Goal: Information Seeking & Learning: Learn about a topic

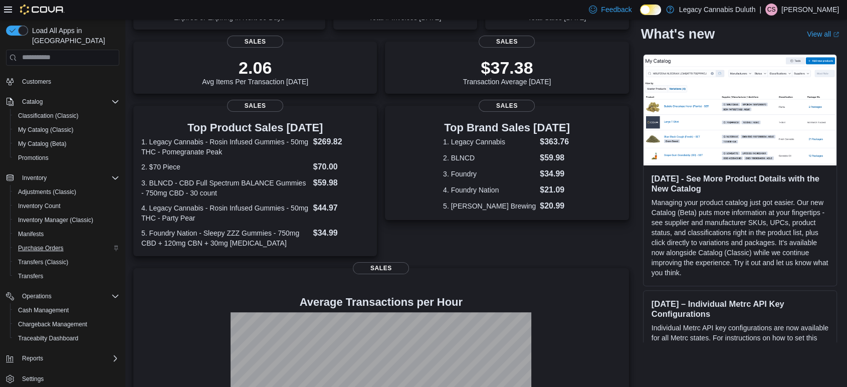
scroll to position [217, 0]
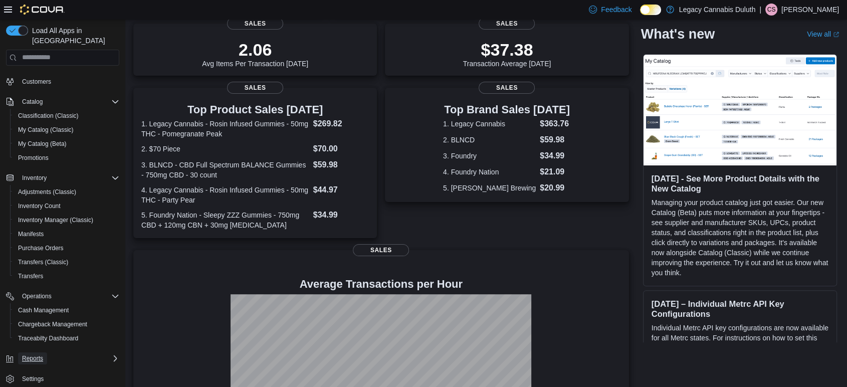
click at [45, 352] on button "Reports" at bounding box center [32, 358] width 29 height 12
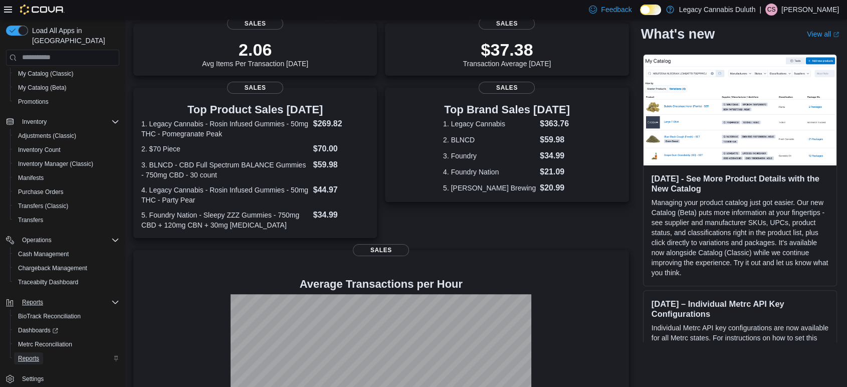
click at [31, 354] on span "Reports" at bounding box center [28, 358] width 21 height 8
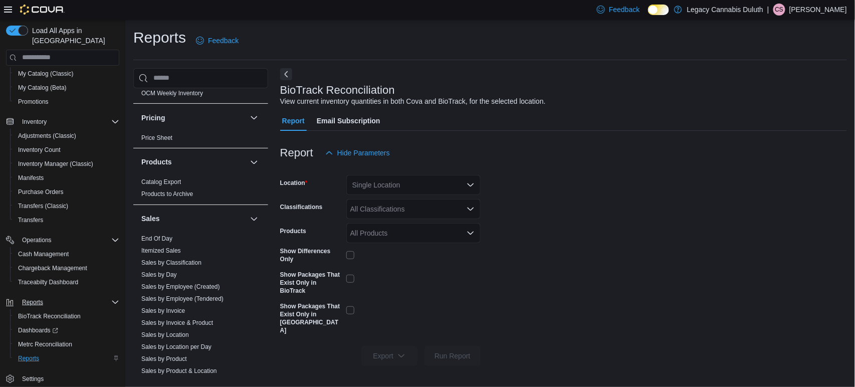
scroll to position [720, 0]
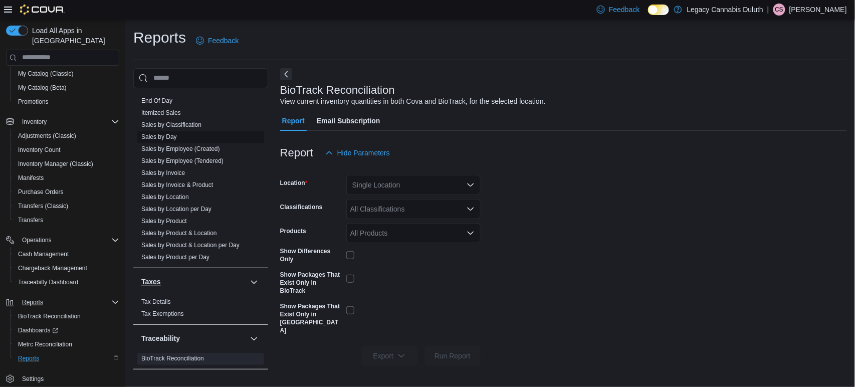
drag, startPoint x: 169, startPoint y: 277, endPoint x: 190, endPoint y: 140, distance: 138.5
click at [190, 140] on div "Cash Management Cash Management Cash Out Details Cova Pay US Daily Tip Summary …" at bounding box center [200, 233] width 135 height 290
click at [192, 148] on link "Sales by Employee (Created)" at bounding box center [180, 149] width 79 height 7
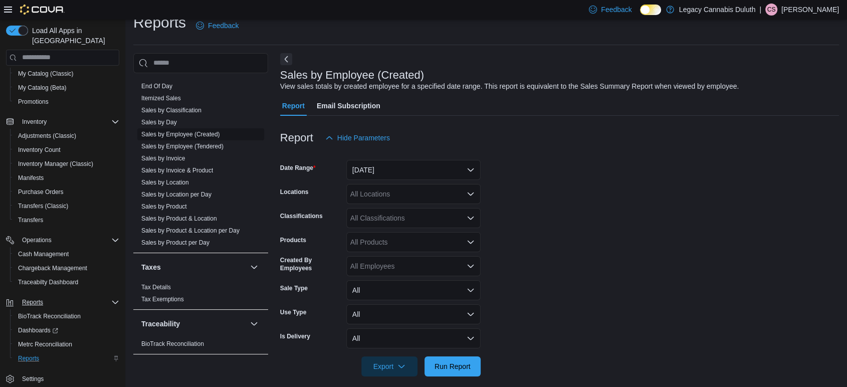
scroll to position [23, 0]
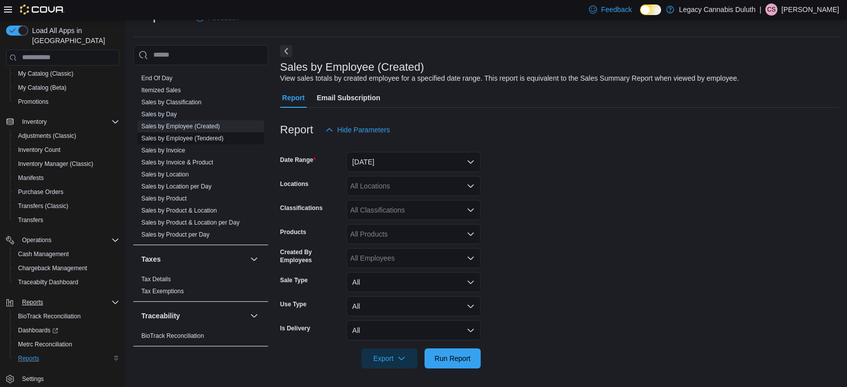
click at [223, 141] on span "Sales by Employee (Tendered)" at bounding box center [182, 138] width 82 height 8
click at [211, 138] on link "Sales by Employee (Tendered)" at bounding box center [182, 138] width 82 height 7
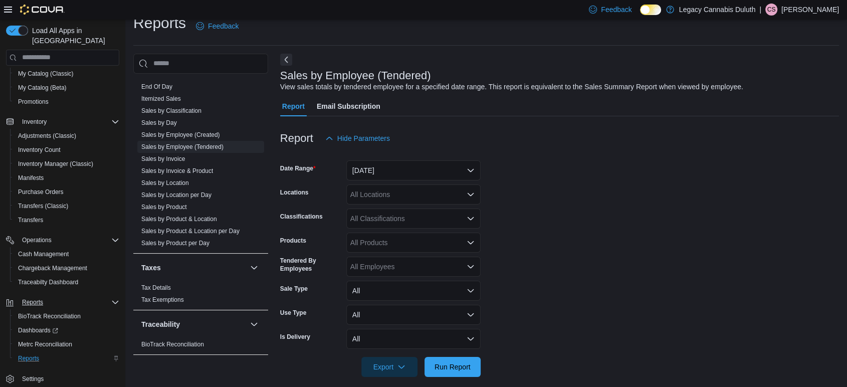
scroll to position [23, 0]
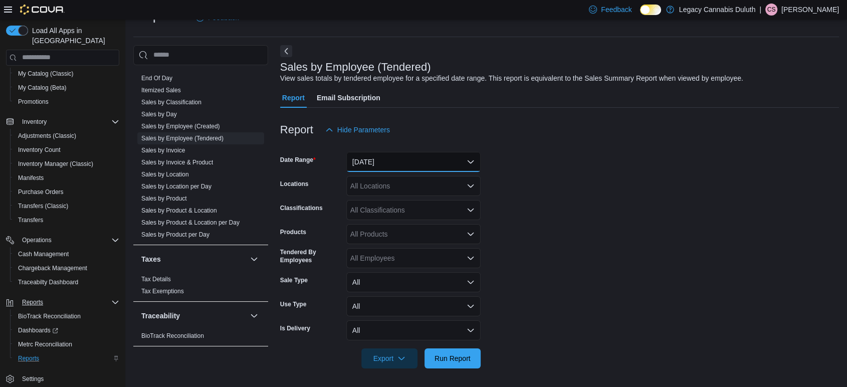
click at [431, 153] on button "[DATE]" at bounding box center [413, 162] width 134 height 20
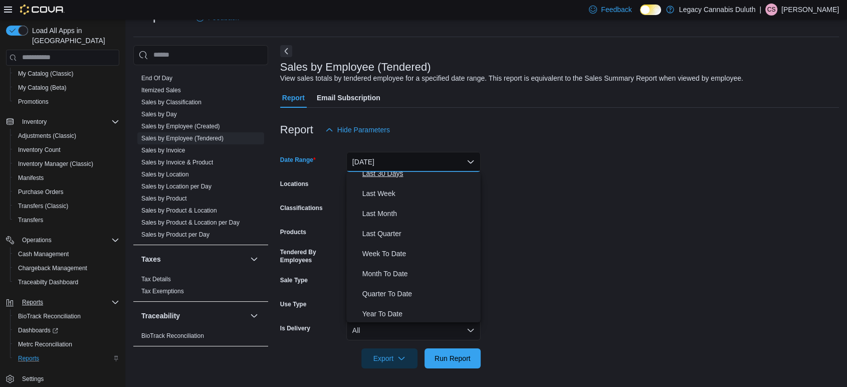
scroll to position [150, 0]
click at [389, 308] on span "Year To Date" at bounding box center [419, 312] width 114 height 12
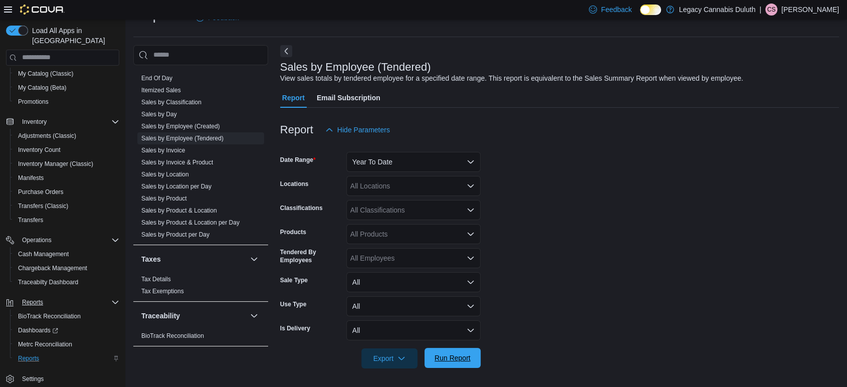
click at [443, 360] on span "Run Report" at bounding box center [453, 358] width 36 height 10
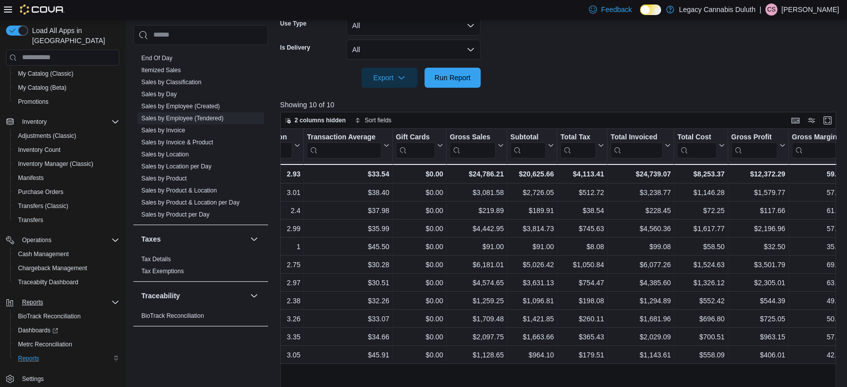
scroll to position [0, 418]
click at [501, 146] on icon at bounding box center [501, 145] width 8 height 6
click at [489, 198] on span "Sort High-Low" at bounding box center [484, 195] width 38 height 8
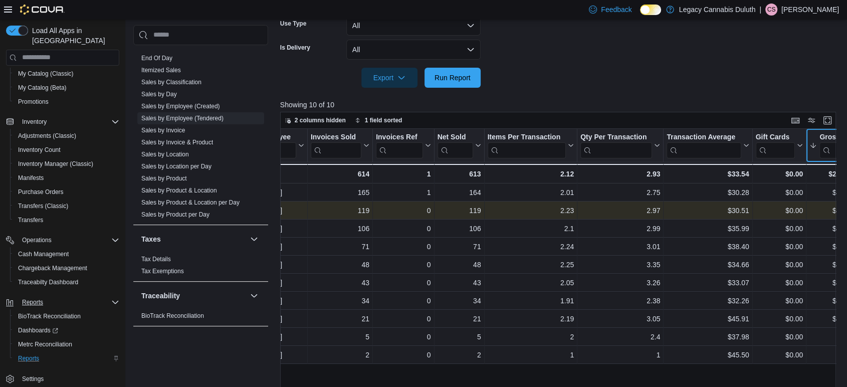
scroll to position [0, 0]
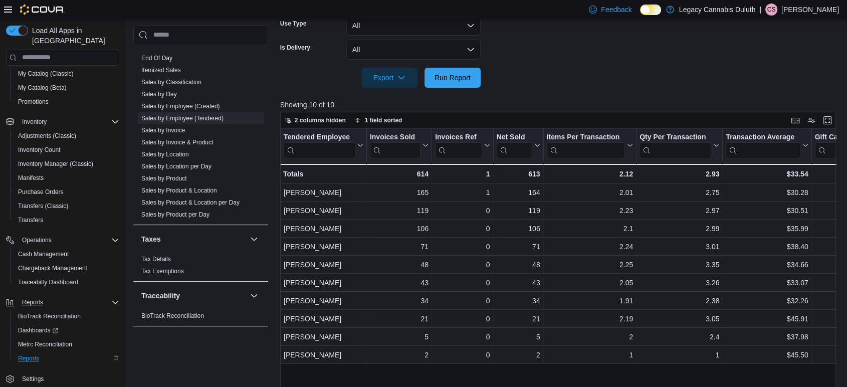
click at [0, 304] on div "Load All Apps in New Hub Home Users Security Roles Users Customers Catalog Clas…" at bounding box center [62, 205] width 125 height 371
click at [817, 120] on button "Display options" at bounding box center [811, 120] width 12 height 12
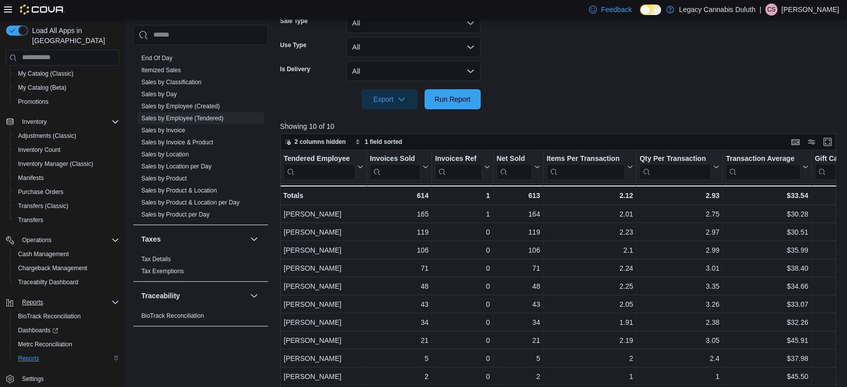
scroll to position [261, 0]
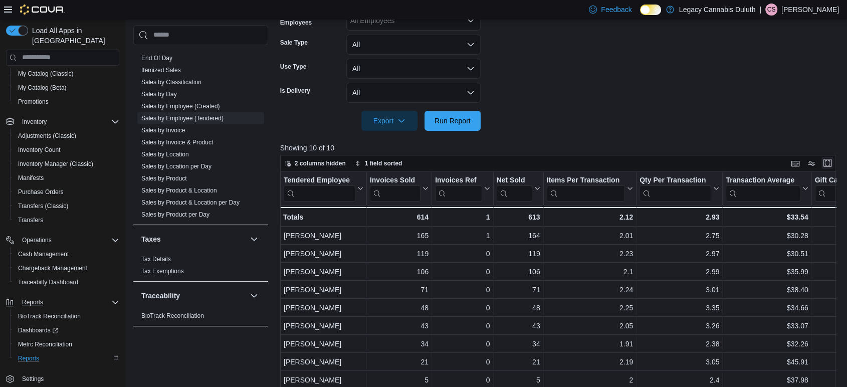
click at [833, 160] on button "Enter fullscreen" at bounding box center [827, 163] width 12 height 12
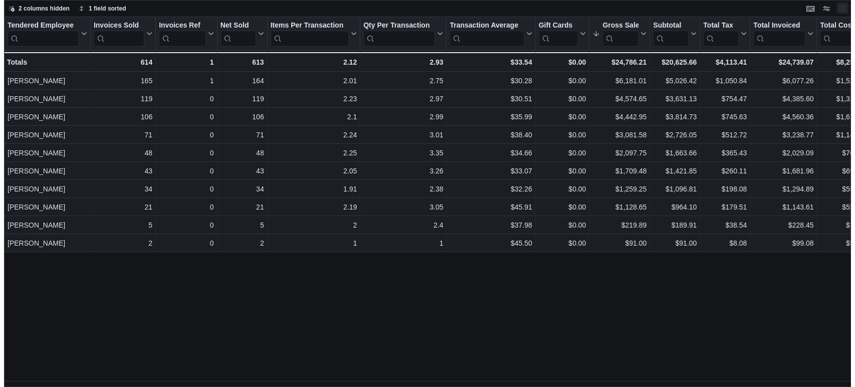
scroll to position [0, 0]
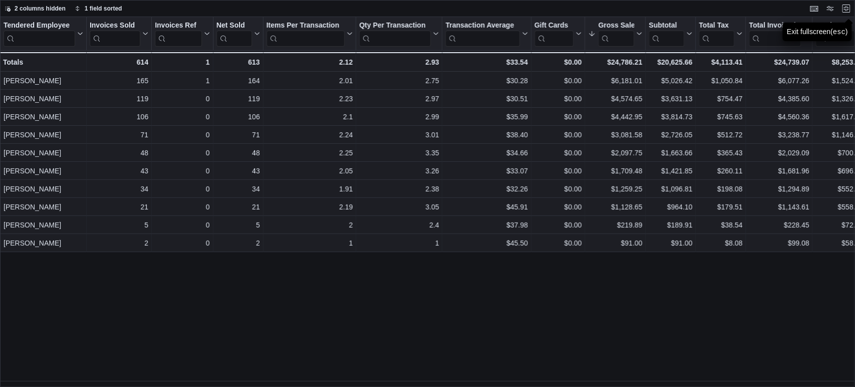
click at [855, 8] on div "2 columns hidden 1 field sorted" at bounding box center [427, 8] width 855 height 17
click at [7, 7] on icon "button" at bounding box center [8, 9] width 6 height 6
click at [267, 279] on div "Tendered Employee Click to view column header actions Invoices Sold Click to vi…" at bounding box center [428, 202] width 856 height 370
click at [34, 7] on span "2 columns hidden" at bounding box center [40, 9] width 51 height 8
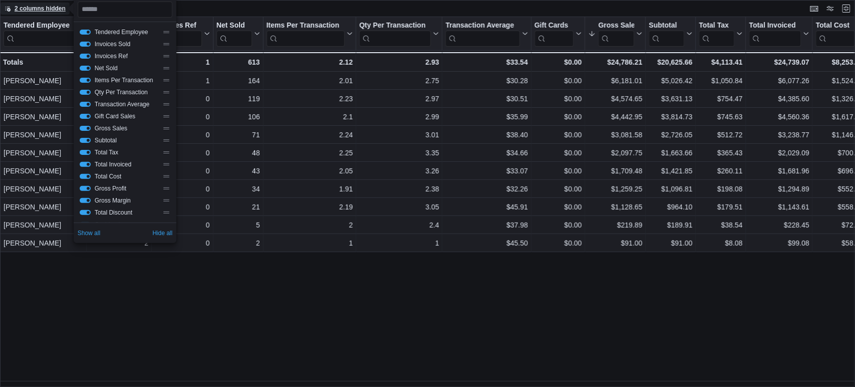
click at [34, 7] on span "2 columns hidden" at bounding box center [40, 9] width 51 height 8
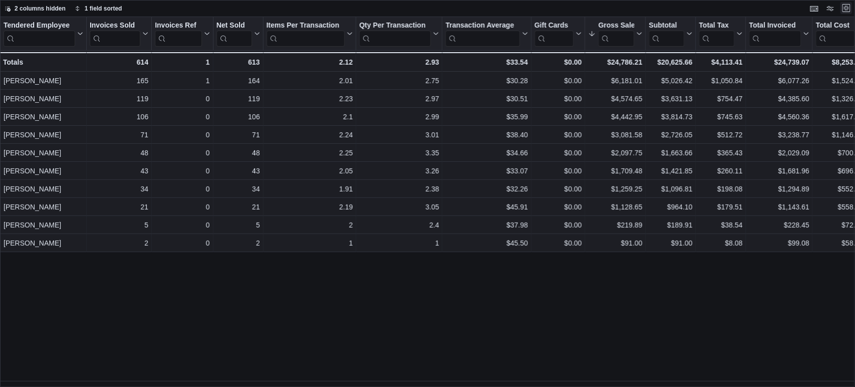
click at [844, 13] on button "Exit fullscreen" at bounding box center [847, 8] width 12 height 12
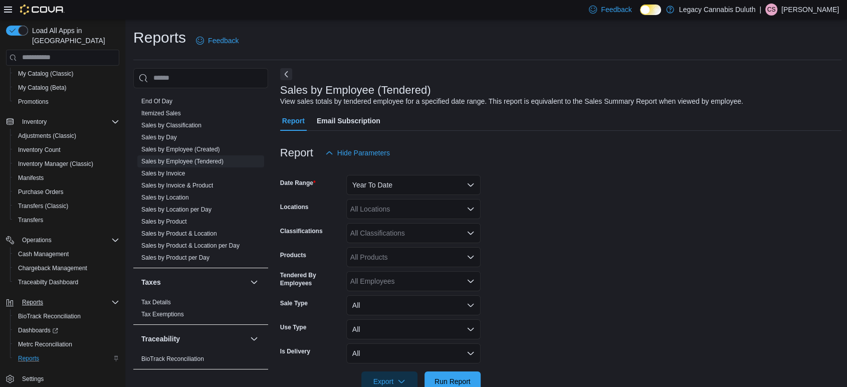
click at [402, 220] on form "Date Range Year To Date Locations All Locations Classifications All Classificat…" at bounding box center [561, 277] width 562 height 229
click at [393, 226] on div "All Classifications" at bounding box center [413, 233] width 134 height 20
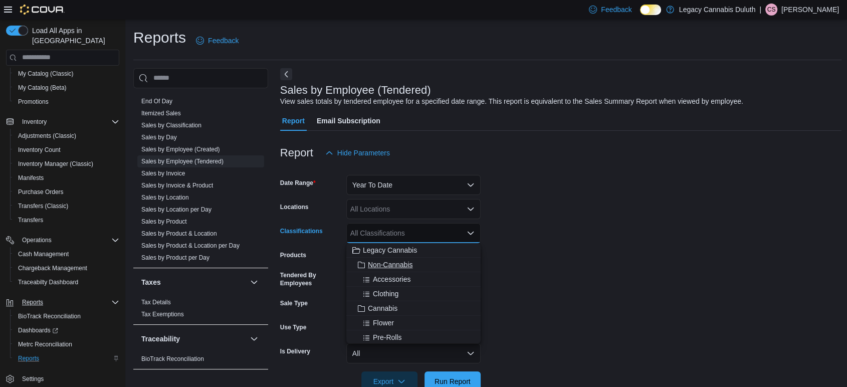
click at [385, 262] on span "Non-Cannabis" at bounding box center [390, 265] width 45 height 10
click at [382, 292] on span "Seeds" at bounding box center [383, 293] width 20 height 10
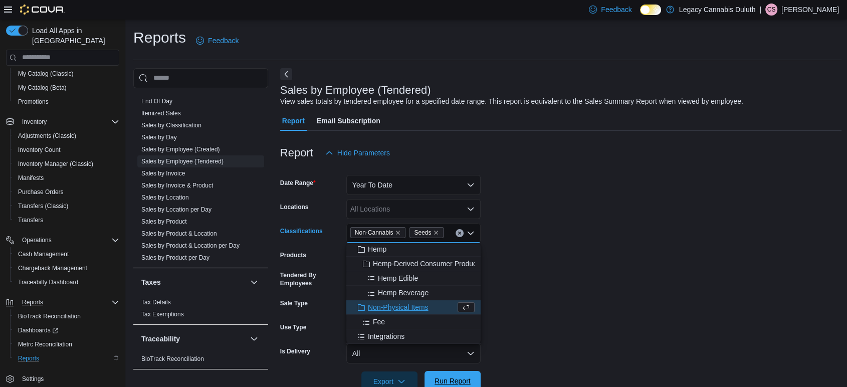
click at [442, 378] on span "Run Report" at bounding box center [453, 381] width 36 height 10
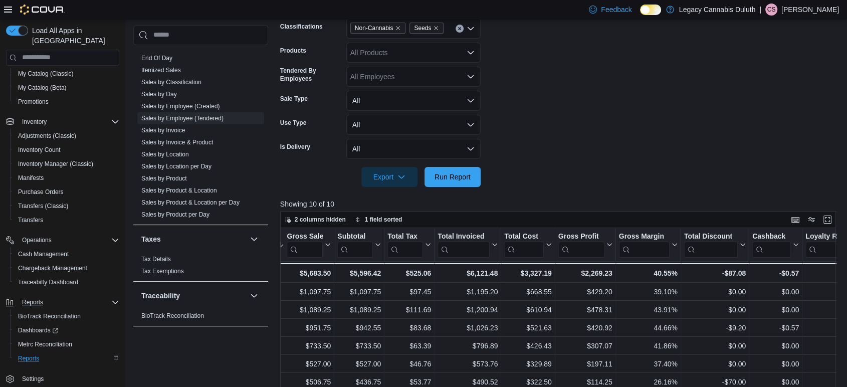
scroll to position [0, 589]
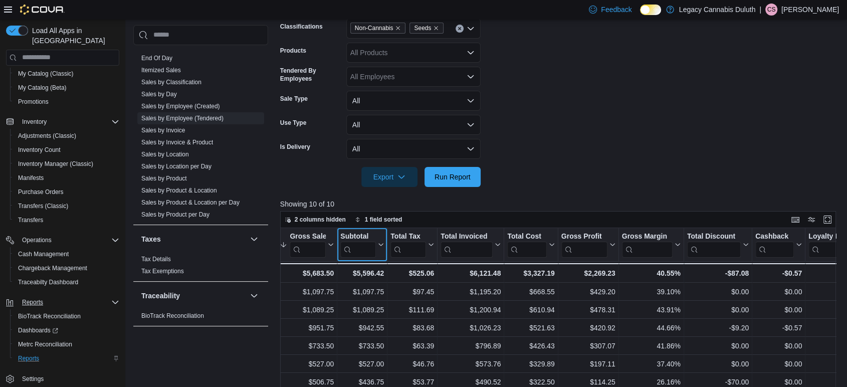
click at [376, 245] on icon at bounding box center [380, 245] width 8 height 6
click at [367, 294] on span "Sort High-Low" at bounding box center [369, 295] width 38 height 8
click at [574, 135] on form "Date Range Year To Date Locations All Locations Classifications Non-Cannabis Se…" at bounding box center [561, 72] width 562 height 229
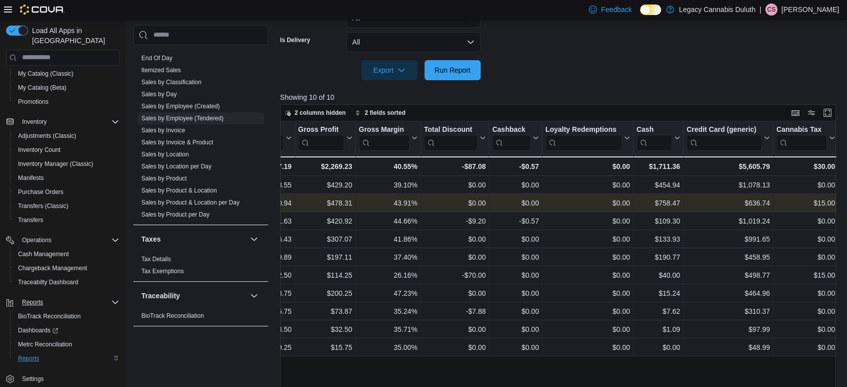
scroll to position [0, 853]
click at [638, 359] on div "Tendered Employee Click to view column header actions Invoices Sold Click to vi…" at bounding box center [561, 267] width 562 height 293
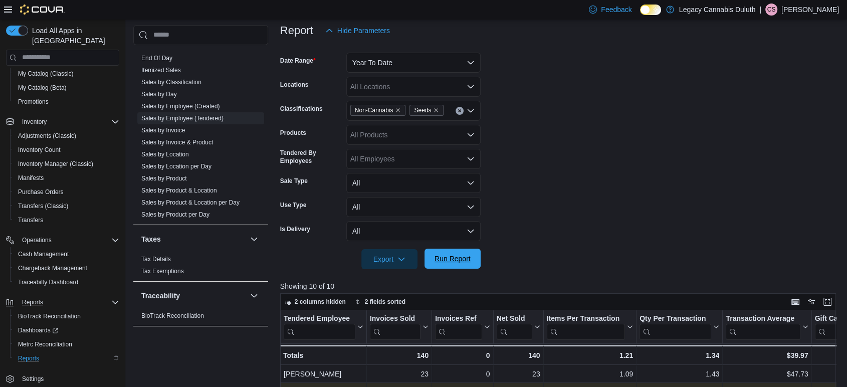
scroll to position [122, 0]
click at [436, 110] on icon "Remove Seeds from selection in this group" at bounding box center [436, 111] width 6 height 6
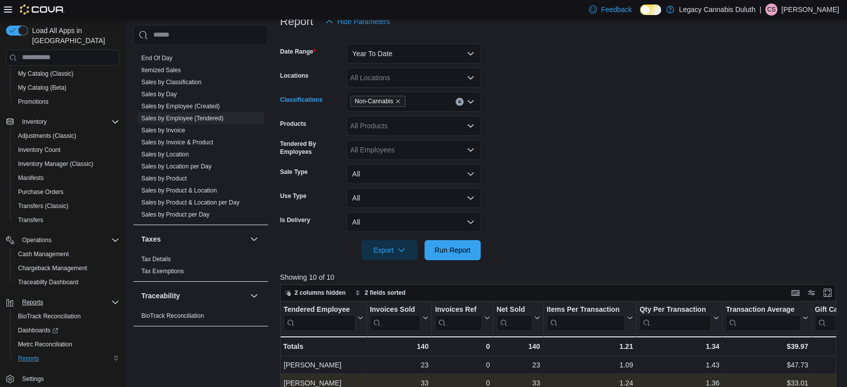
scroll to position [132, 0]
click at [428, 104] on div "Non-Cannabis" at bounding box center [413, 101] width 134 height 20
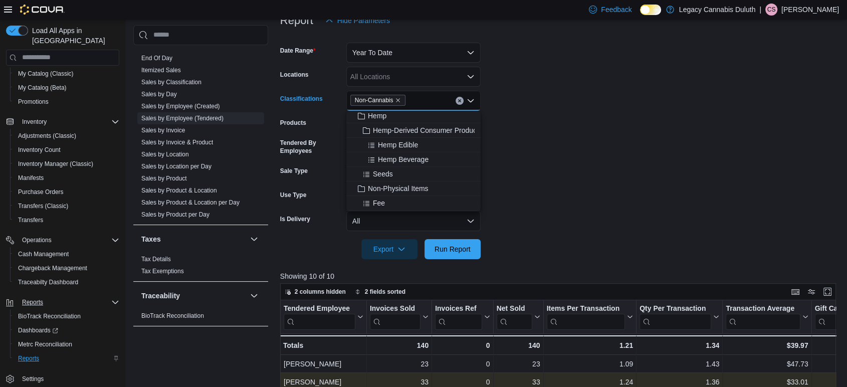
scroll to position [161, 0]
click at [563, 163] on form "Date Range Year To Date Locations All Locations Classifications Non-Cannabis Co…" at bounding box center [561, 145] width 562 height 229
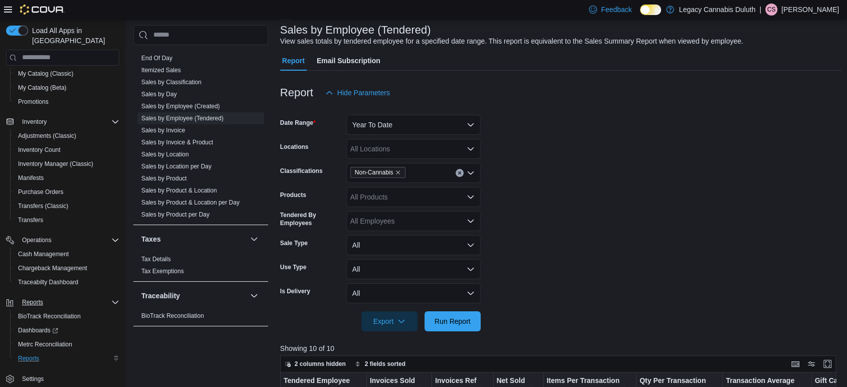
scroll to position [0, 0]
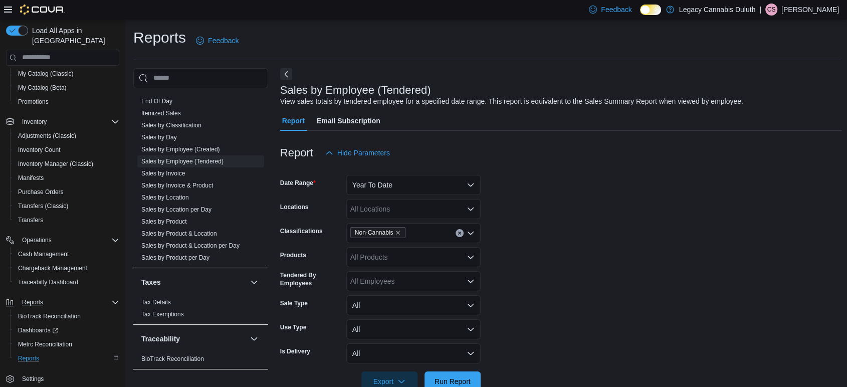
click at [426, 112] on div "Report Email Subscription" at bounding box center [561, 121] width 562 height 20
click at [426, 233] on div "Non-Cannabis" at bounding box center [413, 233] width 134 height 20
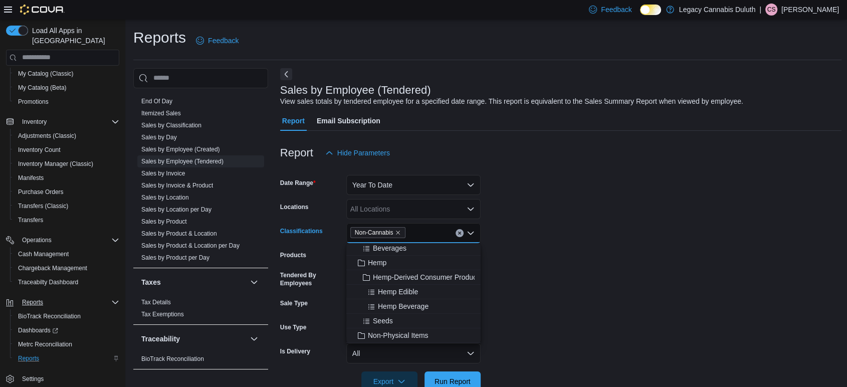
scroll to position [133, 0]
click at [424, 324] on div "Seeds" at bounding box center [413, 320] width 122 height 10
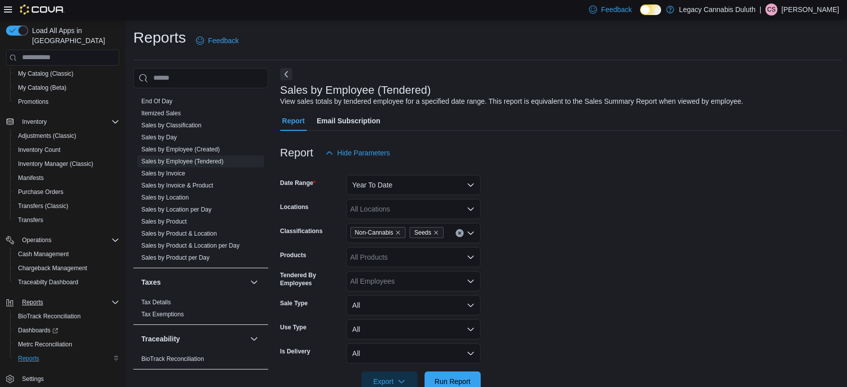
click at [589, 334] on form "Date Range Year To Date Locations All Locations Classifications Non-Cannabis Se…" at bounding box center [561, 277] width 562 height 229
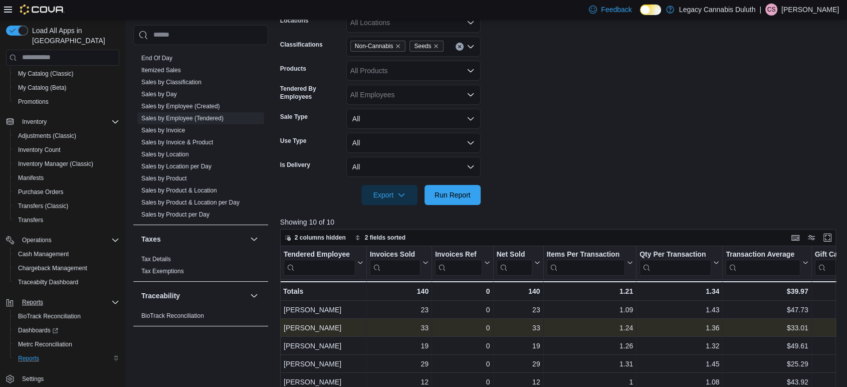
scroll to position [186, 0]
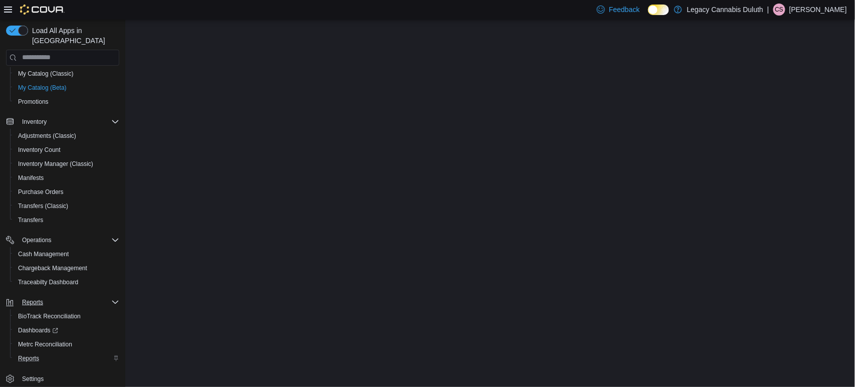
scroll to position [65, 0]
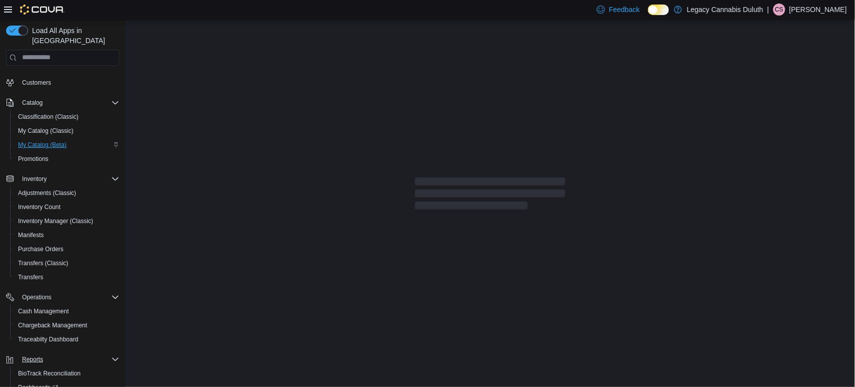
click at [31, 141] on span "My Catalog (Beta)" at bounding box center [42, 145] width 49 height 8
select select "**********"
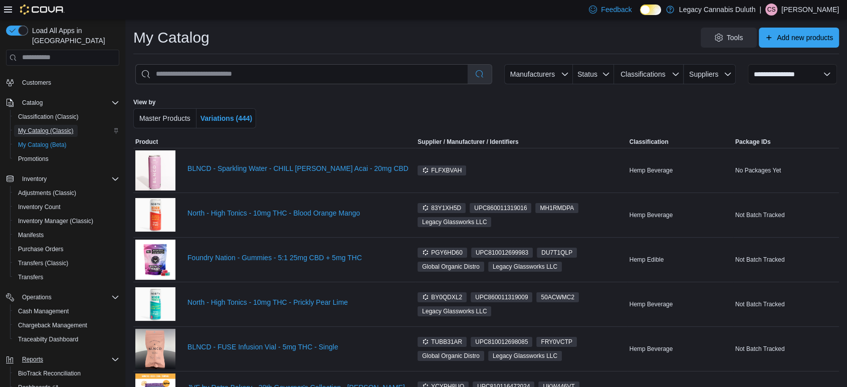
click at [43, 127] on span "My Catalog (Classic)" at bounding box center [46, 131] width 56 height 8
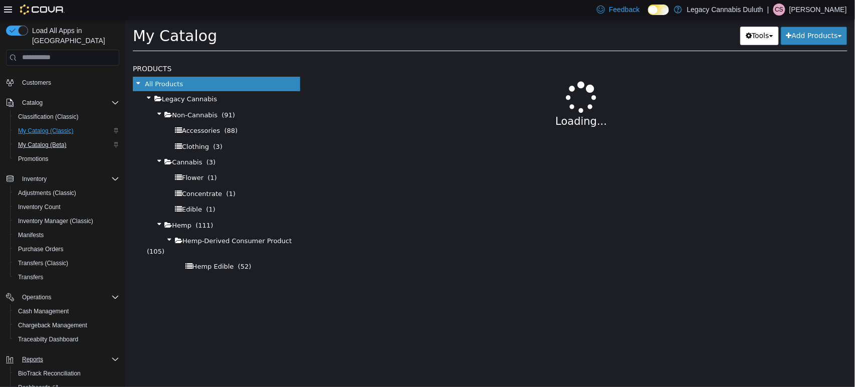
select select "**********"
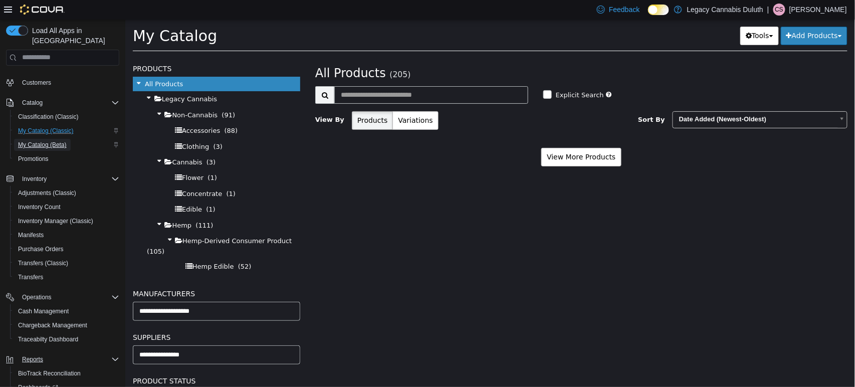
click at [48, 139] on span "My Catalog (Beta)" at bounding box center [42, 145] width 49 height 12
select select "**********"
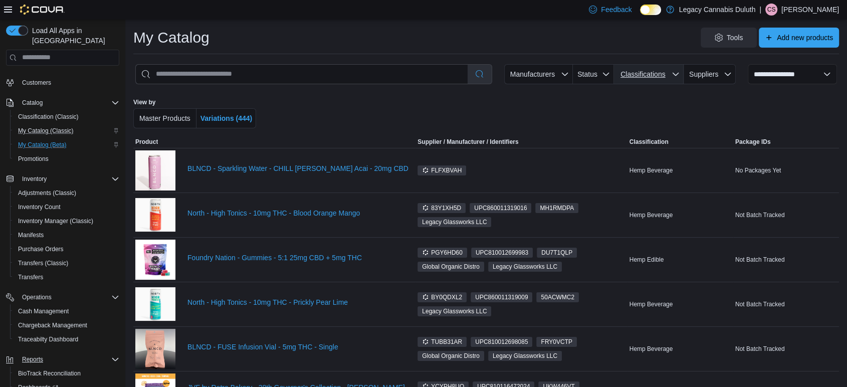
click at [647, 69] on span "Classifications" at bounding box center [643, 74] width 50 height 10
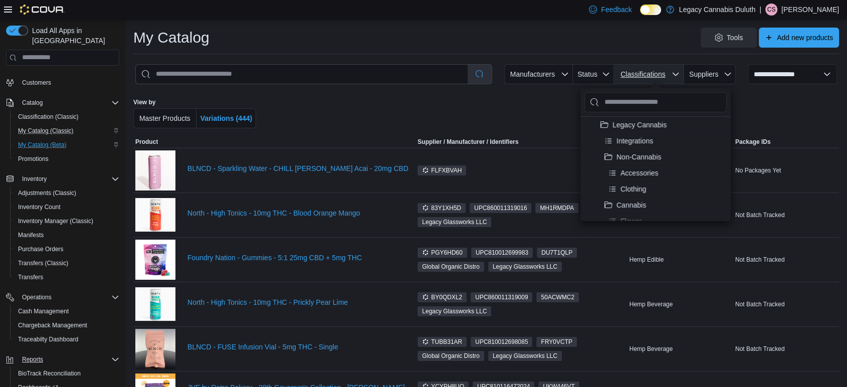
click at [648, 69] on span "Classifications" at bounding box center [643, 74] width 50 height 10
click at [684, 79] on button "Classifications" at bounding box center [649, 74] width 70 height 20
click at [480, 109] on div at bounding box center [486, 113] width 409 height 30
click at [244, 166] on link "BLNCD - Sparkling Water - CHILL [PERSON_NAME] Acai - 20mg CBD" at bounding box center [300, 168] width 226 height 8
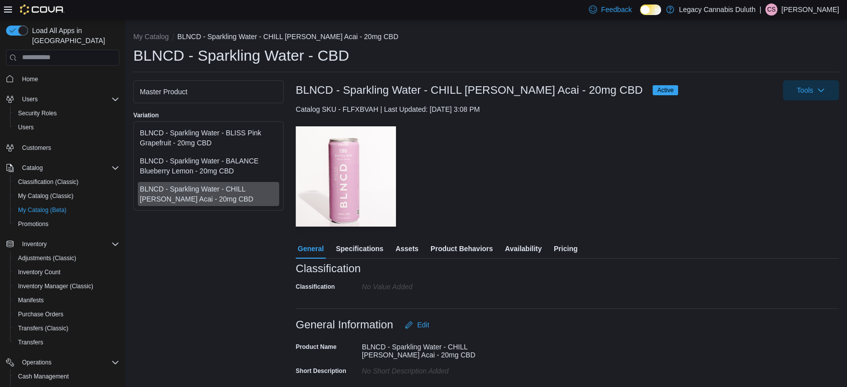
click at [476, 166] on div "— Click to open this image in fullscreen mode" at bounding box center [567, 176] width 543 height 100
click at [350, 242] on span "Specifications" at bounding box center [360, 249] width 48 height 20
